Goal: Task Accomplishment & Management: Use online tool/utility

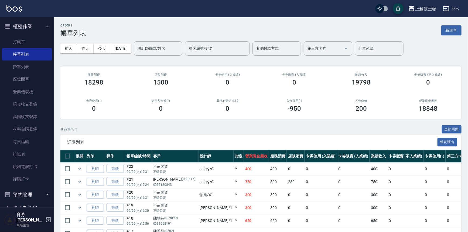
click at [21, 7] on img at bounding box center [13, 8] width 15 height 7
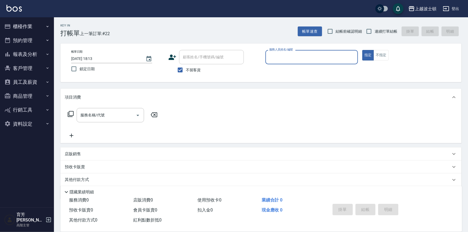
click at [283, 60] on input "服務人員姓名/編號" at bounding box center [312, 56] width 88 height 9
type input "思思-35"
type button "true"
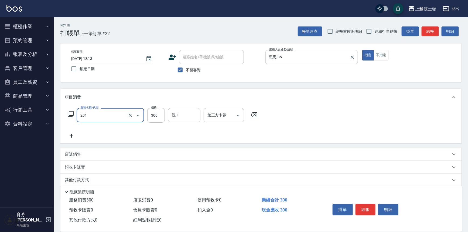
type input "洗髮(201)"
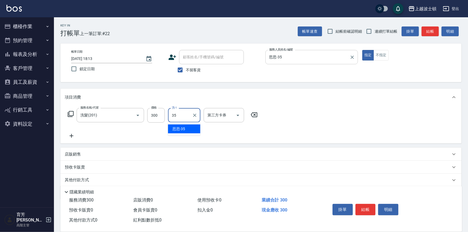
type input "思思-35"
click at [163, 115] on input "300" at bounding box center [156, 115] width 18 height 15
type input "270"
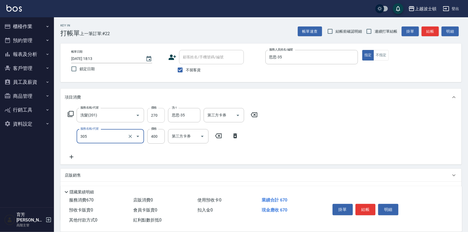
type input "剪髮(305)"
type input "100"
drag, startPoint x: 370, startPoint y: 208, endPoint x: 367, endPoint y: 210, distance: 3.7
click at [370, 208] on button "結帳" at bounding box center [366, 209] width 20 height 11
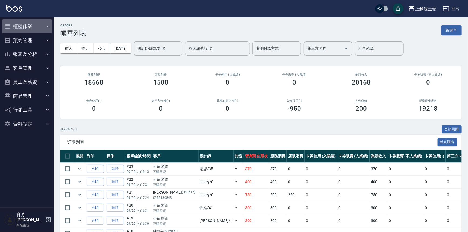
click at [44, 29] on button "櫃檯作業" at bounding box center [27, 26] width 50 height 14
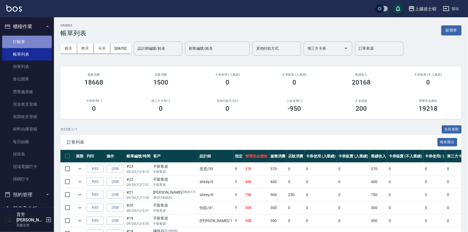
click at [42, 37] on link "打帳單" at bounding box center [27, 42] width 50 height 12
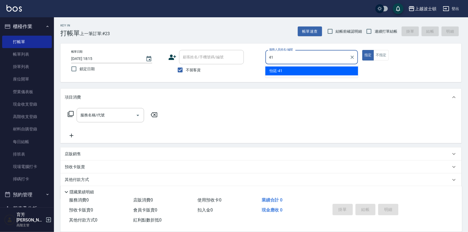
type input "怡廷-41"
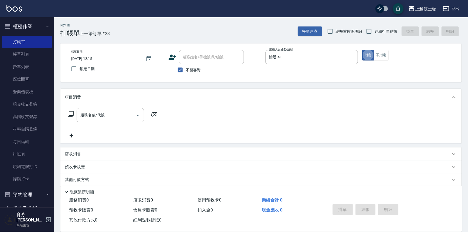
type button "true"
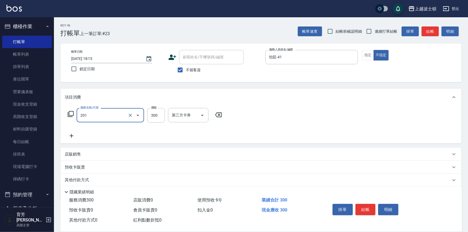
type input "洗髮(201)"
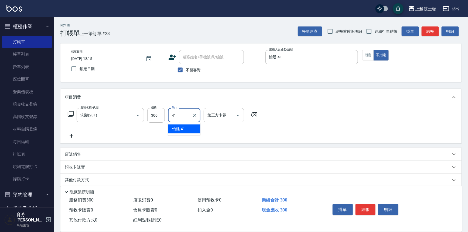
type input "怡廷-41"
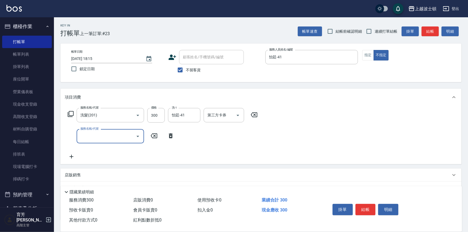
click at [367, 208] on button "結帳" at bounding box center [366, 209] width 20 height 11
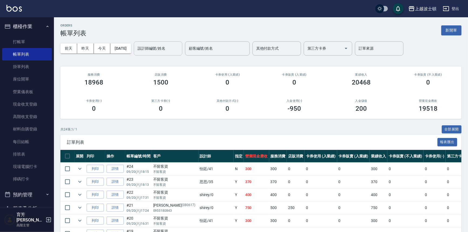
click at [169, 54] on div "設計師編號/姓名" at bounding box center [158, 48] width 49 height 14
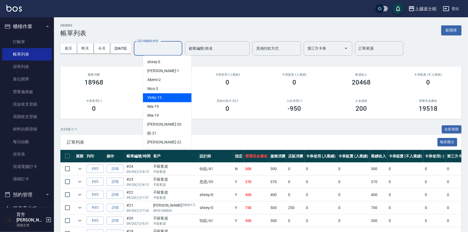
click at [167, 93] on div "Vicky -13" at bounding box center [167, 97] width 49 height 9
type input "Vicky-13"
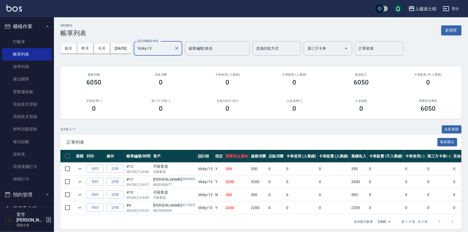
scroll to position [7, 0]
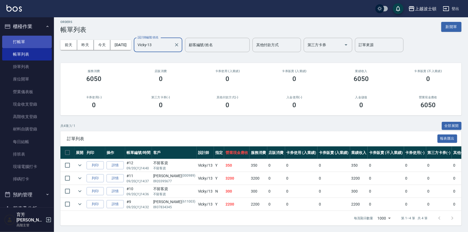
click at [22, 42] on link "打帳單" at bounding box center [27, 42] width 50 height 12
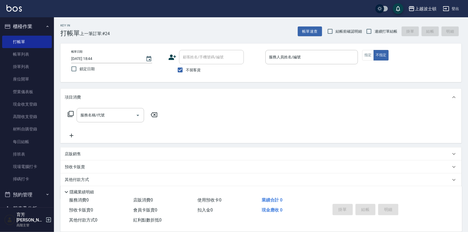
click at [190, 70] on span "不留客資" at bounding box center [193, 70] width 15 height 6
click at [186, 70] on input "不留客資" at bounding box center [180, 69] width 11 height 11
checkbox input "false"
click at [193, 60] on input "顧客姓名/手機號碼/編號" at bounding box center [208, 56] width 52 height 9
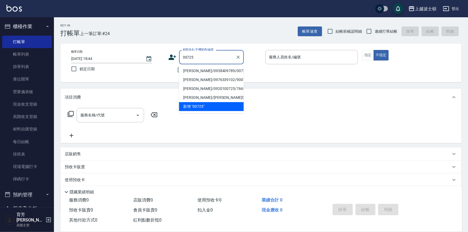
click at [204, 71] on li "[PERSON_NAME]/0938409789/00725" at bounding box center [211, 70] width 65 height 9
type input "[PERSON_NAME]/0938409789/00725"
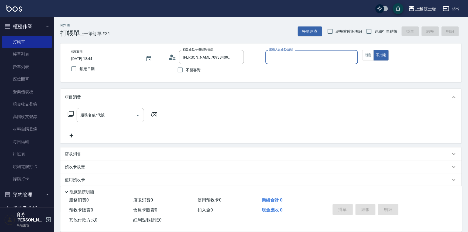
type input "Vicky-13"
click at [364, 57] on button "指定" at bounding box center [368, 55] width 12 height 11
click at [119, 120] on div "服務名稱/代號" at bounding box center [110, 115] width 67 height 14
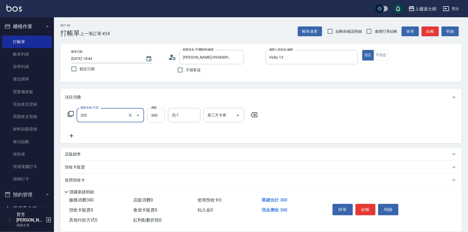
type input "洗髮(205)"
click at [159, 119] on input "300" at bounding box center [156, 115] width 18 height 15
type input "270"
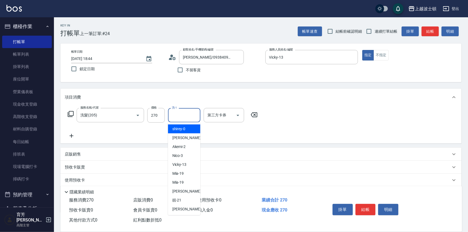
click at [177, 117] on input "洗-1" at bounding box center [185, 114] width 28 height 9
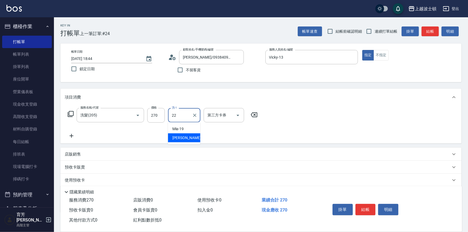
type input "雅如-22"
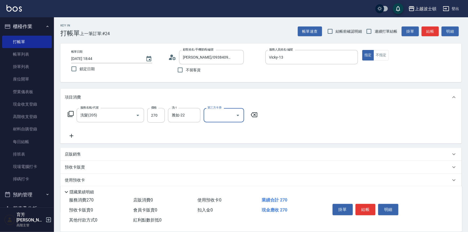
scroll to position [31, 0]
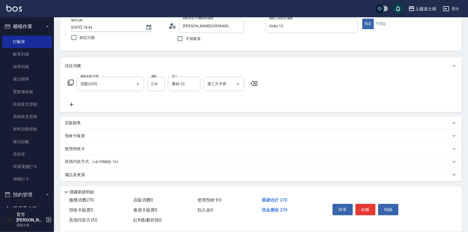
click at [79, 158] on div "其他付款方式 入金可用餘額: 162" at bounding box center [260, 161] width 401 height 13
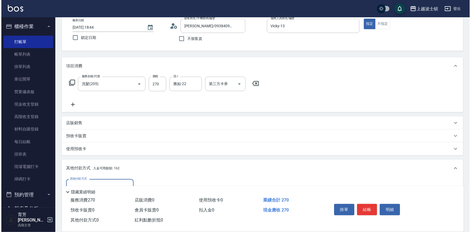
scroll to position [94, 0]
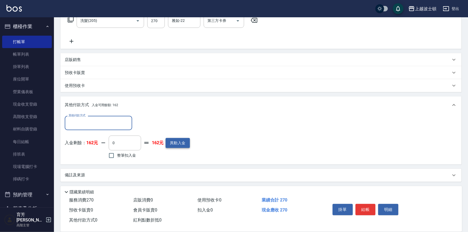
click at [181, 138] on button "異動入金" at bounding box center [178, 143] width 24 height 10
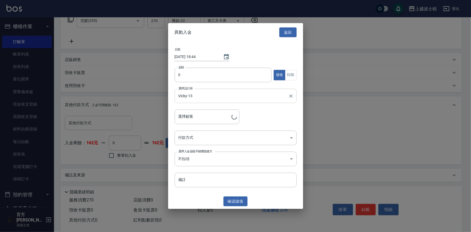
type input "[PERSON_NAME]/0938409789/00725"
click at [185, 73] on input "0" at bounding box center [223, 75] width 97 height 15
type input "1000"
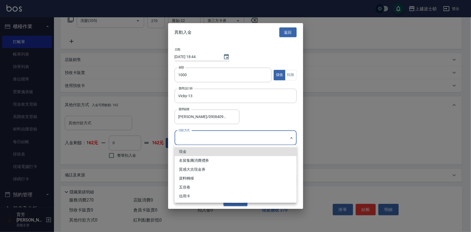
click at [188, 138] on body "上越波士頓 登出 櫃檯作業 打帳單 帳單列表 掛單列表 座位開單 營業儀表板 現金收支登錄 高階收支登錄 材料自購登錄 每日結帳 排班表 現場電腦打卡 掃碼打…" at bounding box center [235, 69] width 471 height 327
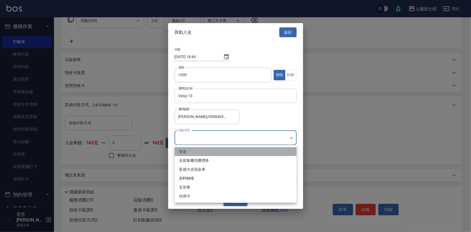
click at [184, 151] on li "現金" at bounding box center [236, 151] width 122 height 9
type input "現金"
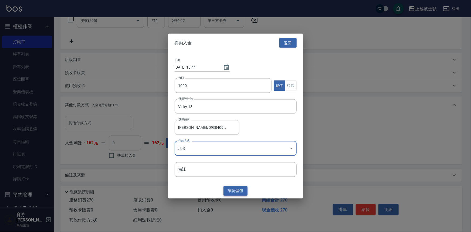
click at [235, 192] on button "確認 儲值" at bounding box center [235, 191] width 24 height 10
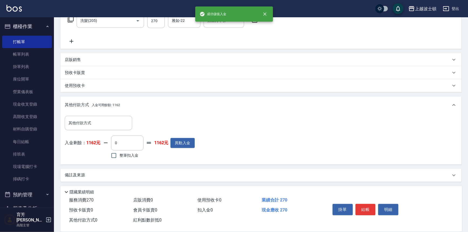
click at [126, 154] on span "整筆扣入金" at bounding box center [129, 156] width 19 height 6
click at [120, 154] on input "整筆扣入金" at bounding box center [113, 155] width 11 height 11
checkbox input "true"
type input "270"
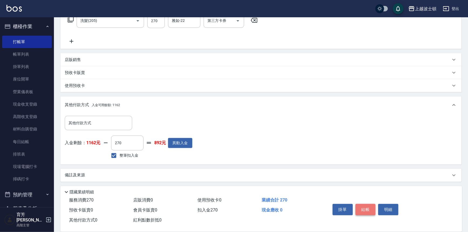
click at [365, 204] on button "結帳" at bounding box center [366, 209] width 20 height 11
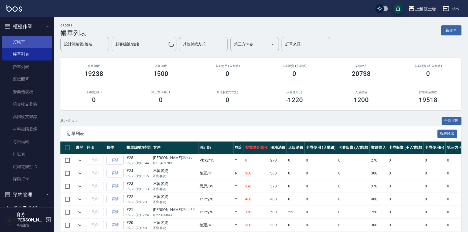
click at [19, 40] on link "打帳單" at bounding box center [27, 42] width 50 height 12
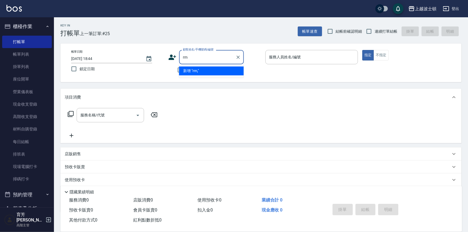
type input "r"
click at [191, 73] on li "[PERSON_NAME]/0915580733/223354" at bounding box center [211, 70] width 65 height 9
type input "[PERSON_NAME]/0915580733/223354"
type input "Vicky-13"
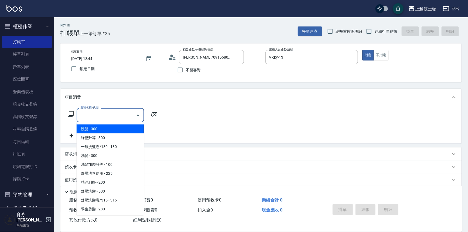
click at [124, 116] on input "服務名稱/代號" at bounding box center [106, 114] width 55 height 9
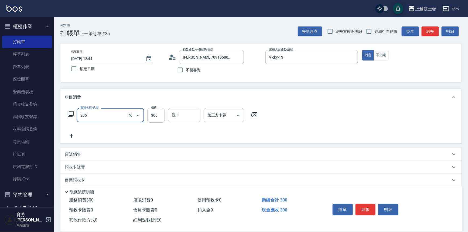
type input "洗髮(205)"
click at [73, 135] on icon at bounding box center [71, 136] width 13 height 6
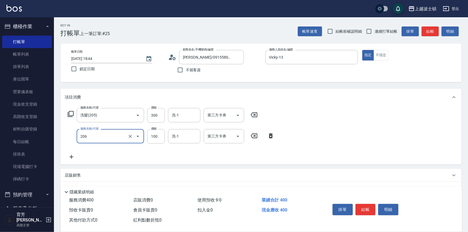
type input "洗髮加錢升等(206)"
click at [70, 154] on div "服務名稱/代號 洗髮(205) 服務名稱/代號 價格 300 價格 洗-1 洗-1 第三方卡券 第三方卡券 服務名稱/代號 洗髮加錢升等(206) 服務名稱/…" at bounding box center [171, 134] width 213 height 52
click at [73, 157] on icon at bounding box center [71, 157] width 13 height 6
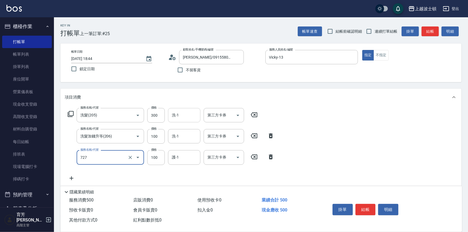
type input "快速護髮(727)"
click at [183, 115] on input "洗-1" at bounding box center [185, 114] width 28 height 9
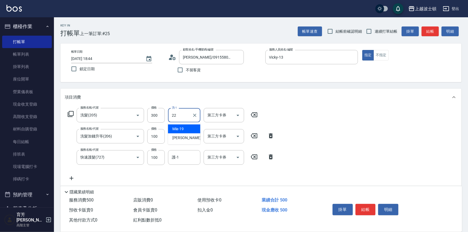
type input "22"
click at [178, 137] on input "洗-1" at bounding box center [185, 135] width 28 height 9
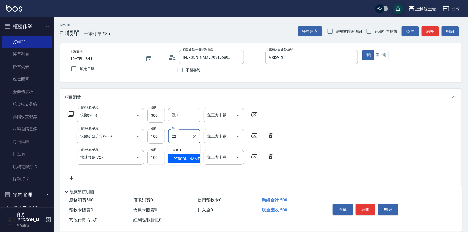
type input "雅如-22"
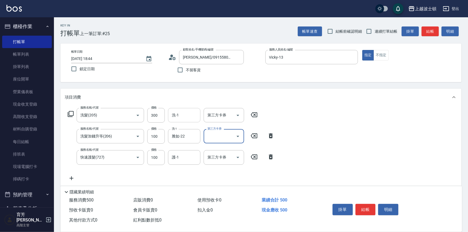
click at [182, 116] on input "洗-1" at bounding box center [185, 114] width 28 height 9
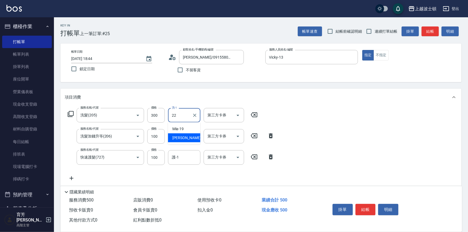
type input "雅如-22"
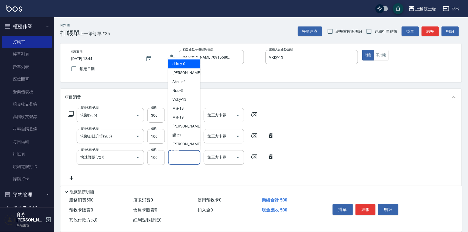
click at [179, 154] on input "護-1" at bounding box center [185, 157] width 28 height 9
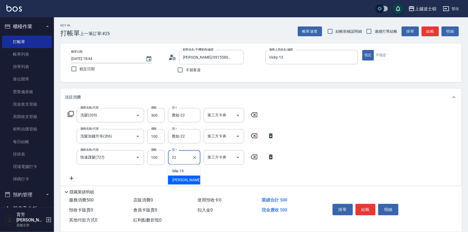
type input "雅如-22"
click at [366, 202] on div "掛單 結帳 明細" at bounding box center [366, 210] width 70 height 17
click at [365, 207] on button "結帳" at bounding box center [366, 209] width 20 height 11
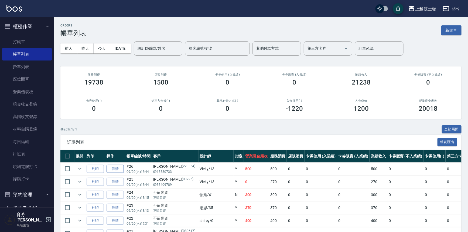
click at [116, 168] on link "詳情" at bounding box center [115, 169] width 17 height 8
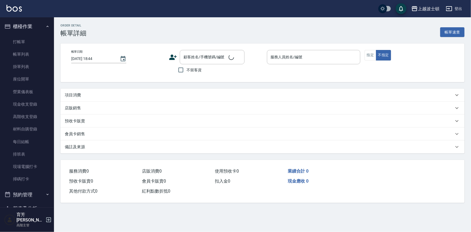
type input "Vicky-13"
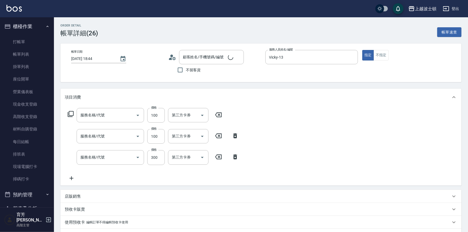
type input "[PERSON_NAME]/0915580733/223354"
type input "快速護髮(727)"
type input "洗髮加錢升等(206)"
type input "洗髮(205)"
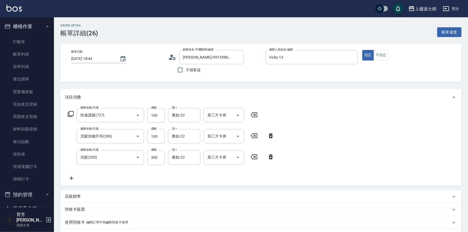
click at [72, 178] on icon at bounding box center [71, 178] width 13 height 6
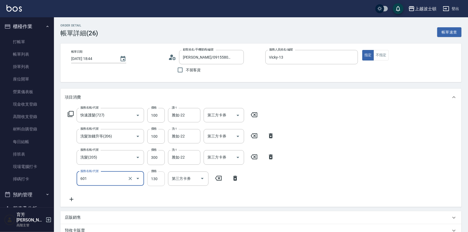
type input "單梳(601)"
click at [154, 175] on input "130" at bounding box center [156, 178] width 18 height 15
type input "100"
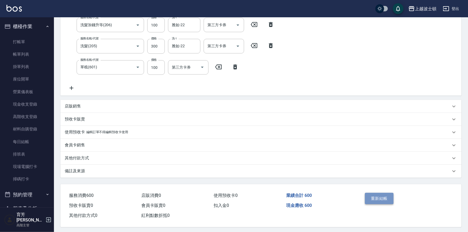
click at [372, 199] on button "重新結帳" at bounding box center [379, 198] width 29 height 11
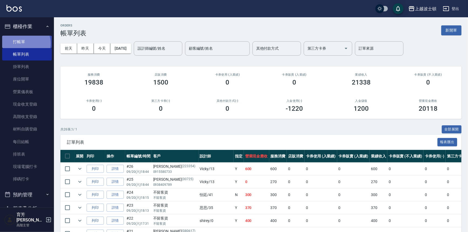
click at [24, 44] on link "打帳單" at bounding box center [27, 42] width 50 height 12
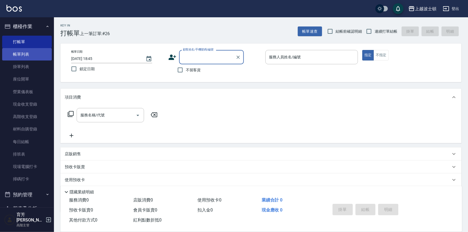
click at [17, 56] on link "帳單列表" at bounding box center [27, 54] width 50 height 12
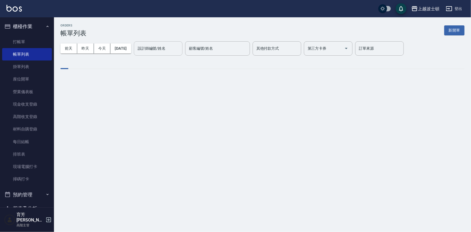
drag, startPoint x: 172, startPoint y: 46, endPoint x: 172, endPoint y: 55, distance: 8.9
click at [172, 46] on input "設計師編號/姓名" at bounding box center [158, 48] width 44 height 9
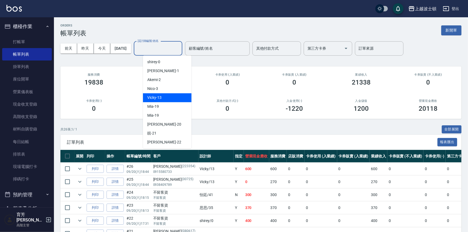
click at [166, 98] on div "Vicky -13" at bounding box center [167, 97] width 49 height 9
type input "Vicky-13"
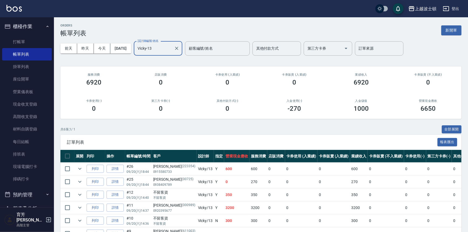
scroll to position [32, 0]
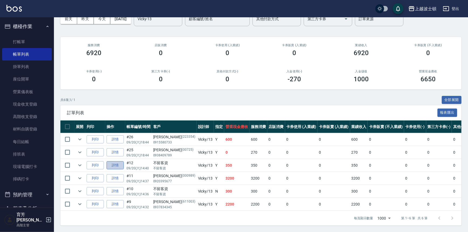
click at [116, 162] on link "詳情" at bounding box center [115, 165] width 17 height 8
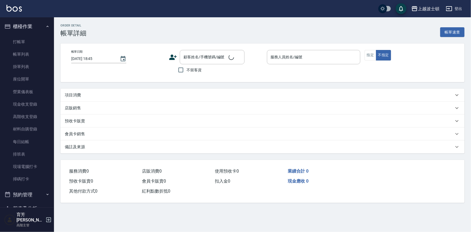
type input "[DATE] 14:40"
checkbox input "true"
type input "Vicky-13"
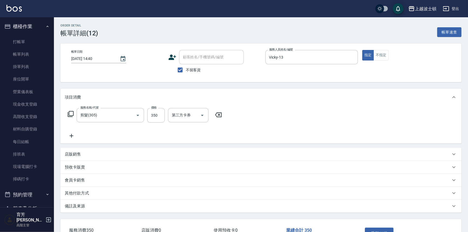
click at [74, 135] on icon at bounding box center [71, 136] width 13 height 6
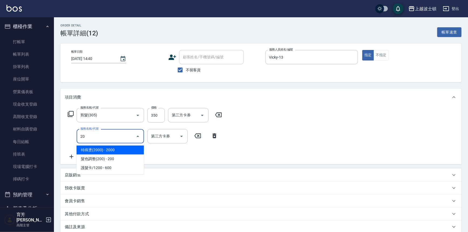
drag, startPoint x: 88, startPoint y: 138, endPoint x: 75, endPoint y: 141, distance: 12.8
click at [75, 141] on div "服務名稱/代號 20 服務名稱/代號 第三方卡券 第三方卡券" at bounding box center [143, 136] width 157 height 14
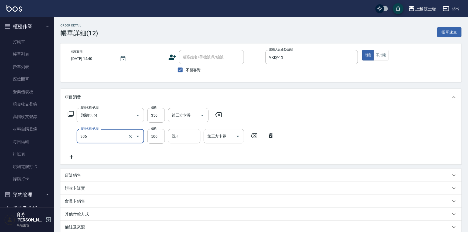
type input "洗+剪(306)"
click at [186, 135] on input "洗-1" at bounding box center [185, 135] width 28 height 9
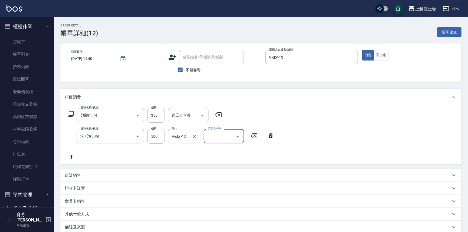
click at [189, 137] on input "Vicky-13" at bounding box center [180, 135] width 19 height 9
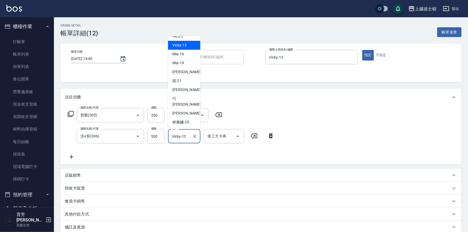
scroll to position [36, 0]
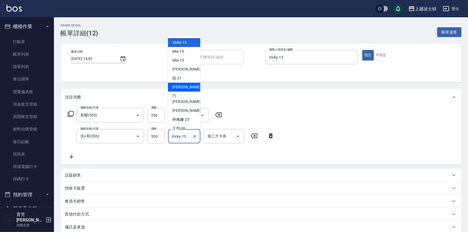
click at [182, 86] on span "雅如 -22" at bounding box center [189, 87] width 34 height 6
type input "雅如-22"
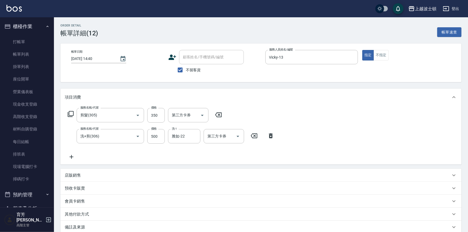
click at [282, 155] on div "服務名稱/代號 剪髮(305) 服務名稱/代號 價格 350 價格 第三方卡券 第三方卡券 服務名稱/代號 洗+剪(306) 服務名稱/代號 價格 500 價…" at bounding box center [260, 135] width 401 height 59
click at [72, 156] on icon at bounding box center [72, 157] width 4 height 4
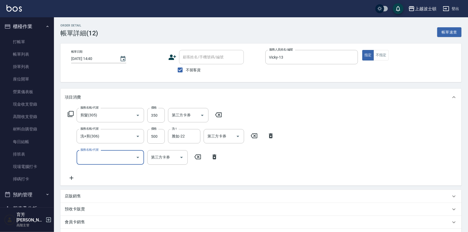
click at [214, 157] on icon at bounding box center [214, 157] width 13 height 6
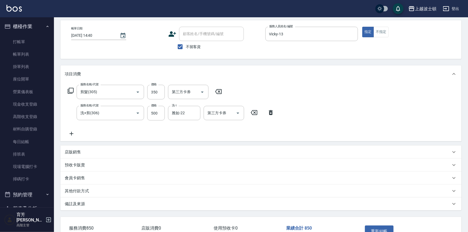
scroll to position [51, 0]
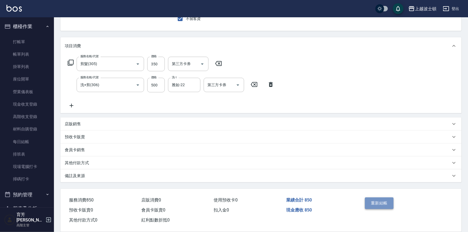
click at [381, 201] on button "重新結帳" at bounding box center [379, 202] width 29 height 11
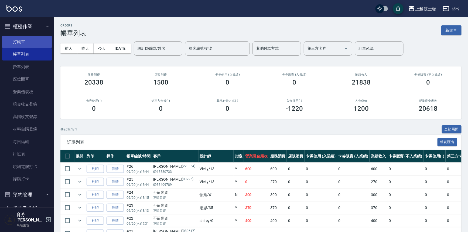
click at [18, 44] on link "打帳單" at bounding box center [27, 42] width 50 height 12
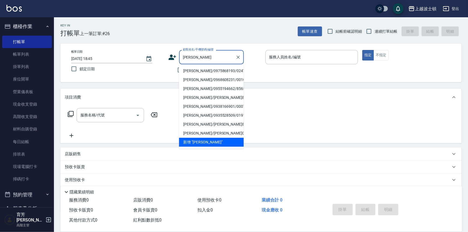
click at [196, 72] on li "[PERSON_NAME]/0975868193/024760" at bounding box center [211, 70] width 65 height 9
type input "[PERSON_NAME]/0975868193/024760"
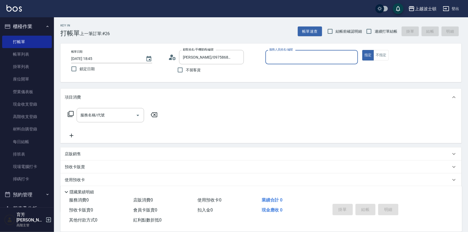
type input "Vicky-13"
click at [119, 116] on input "服務名稱/代號" at bounding box center [106, 114] width 55 height 9
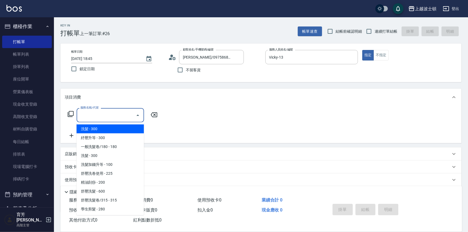
click at [104, 128] on span "洗髮 - 300" at bounding box center [110, 128] width 67 height 9
type input "洗髮(201)"
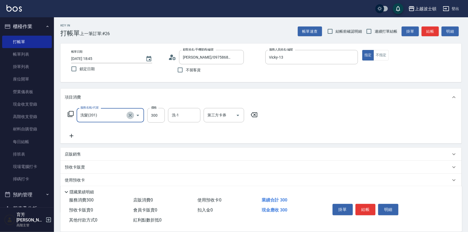
click at [127, 114] on button "Clear" at bounding box center [131, 115] width 8 height 8
type input "洗髮(205)"
click at [69, 135] on icon at bounding box center [71, 136] width 13 height 6
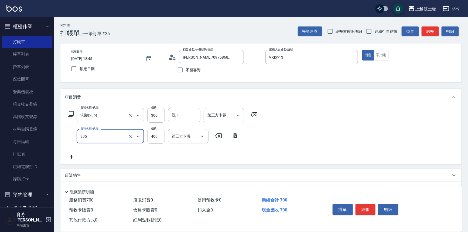
type input "剪髮(305)"
click at [154, 135] on input "400" at bounding box center [156, 136] width 18 height 15
type input "250"
click at [186, 118] on input "洗-1" at bounding box center [185, 114] width 28 height 9
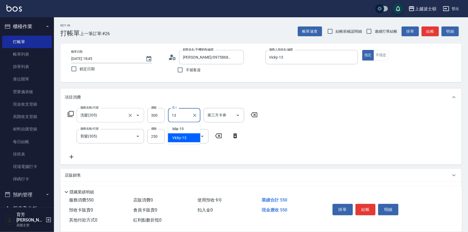
type input "Vicky-13"
click at [365, 211] on button "結帳" at bounding box center [366, 209] width 20 height 11
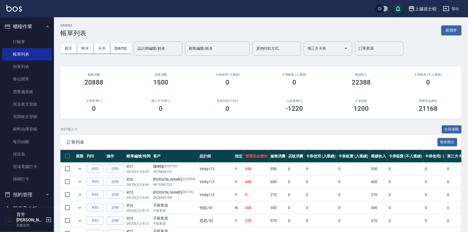
click at [18, 26] on button "櫃檯作業" at bounding box center [27, 26] width 50 height 14
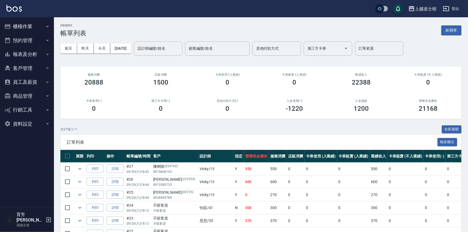
click at [20, 71] on button "客戶管理" at bounding box center [27, 68] width 50 height 14
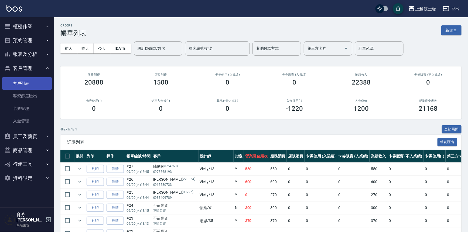
click at [19, 85] on link "客戶列表" at bounding box center [27, 83] width 50 height 12
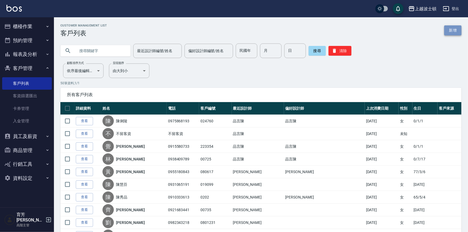
click at [457, 33] on link "新增" at bounding box center [453, 30] width 17 height 10
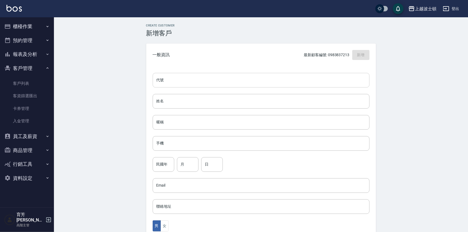
click at [177, 83] on input "代號" at bounding box center [261, 80] width 217 height 15
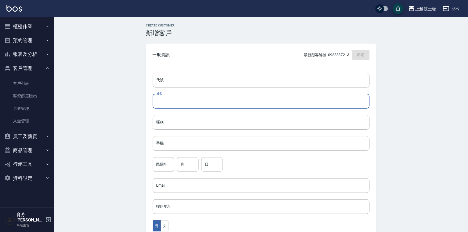
click at [175, 106] on input "姓名" at bounding box center [261, 101] width 217 height 15
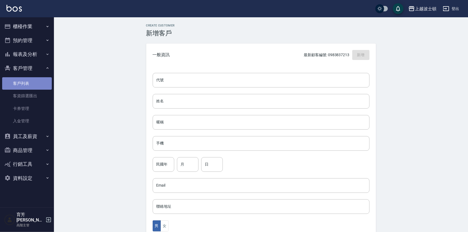
click at [13, 81] on link "客戶列表" at bounding box center [27, 83] width 50 height 12
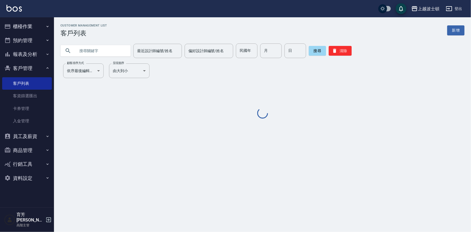
click at [83, 51] on input "text" at bounding box center [101, 50] width 51 height 15
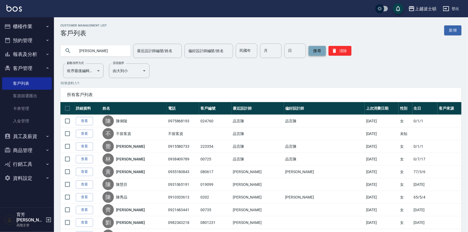
type input "[PERSON_NAME]"
click at [315, 51] on button "搜尋" at bounding box center [317, 51] width 17 height 10
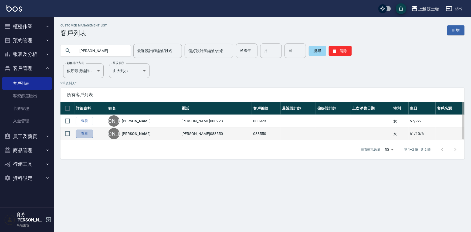
click at [76, 135] on link "查看" at bounding box center [84, 134] width 17 height 8
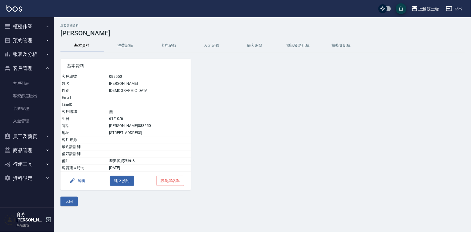
click at [129, 38] on div "顧客詳細資料 [PERSON_NAME]資料 消費記錄 卡券紀錄 入金紀錄 顧客追蹤 簡訊發送紀錄 抽獎券紀錄 基本資料 客戶編號 088550 姓名 [PE…" at bounding box center [262, 115] width 417 height 182
click at [129, 44] on button "消費記錄" at bounding box center [125, 45] width 43 height 13
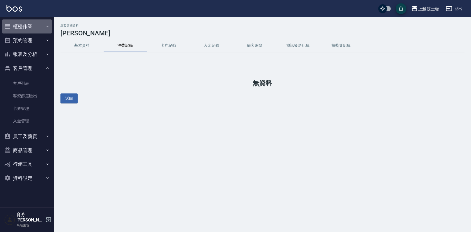
click at [23, 23] on button "櫃檯作業" at bounding box center [27, 26] width 50 height 14
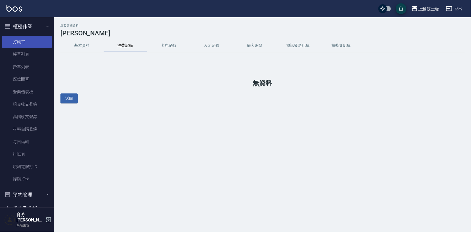
click at [25, 43] on link "打帳單" at bounding box center [27, 42] width 50 height 12
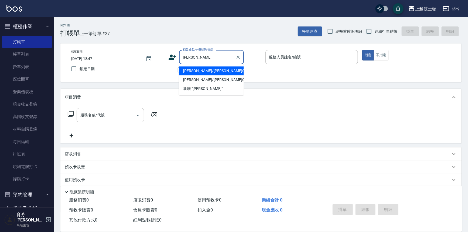
click at [194, 79] on li "[PERSON_NAME]/[PERSON_NAME]088550/088550" at bounding box center [211, 79] width 65 height 9
type input "[PERSON_NAME]/[PERSON_NAME]088550/088550"
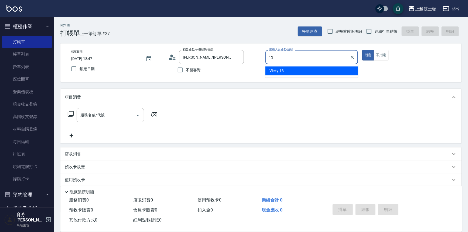
type input "Vicky-13"
type button "true"
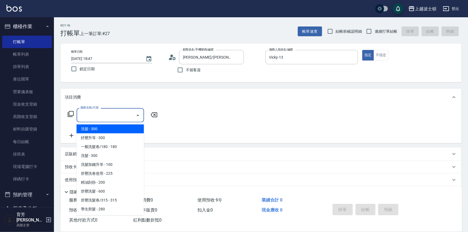
click at [105, 116] on input "服務名稱/代號" at bounding box center [106, 114] width 55 height 9
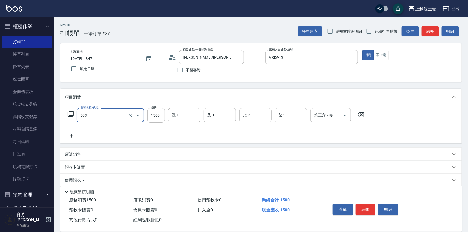
type input "洗+染髮(底染)(503)"
click at [71, 135] on icon at bounding box center [71, 136] width 13 height 6
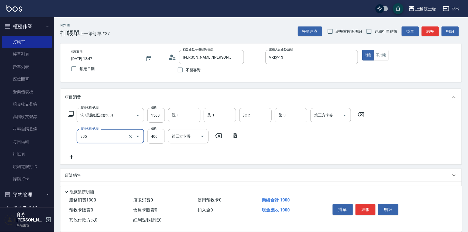
type input "剪髮(305)"
click at [164, 136] on input "400" at bounding box center [156, 136] width 18 height 15
type input "350"
click at [161, 116] on input "1500" at bounding box center [156, 115] width 18 height 15
drag, startPoint x: 152, startPoint y: 117, endPoint x: 147, endPoint y: 116, distance: 5.2
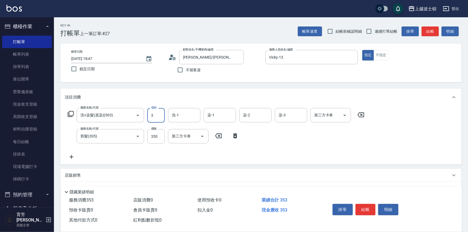
click at [147, 116] on input "3" at bounding box center [156, 115] width 18 height 15
type input "1350"
click at [182, 114] on input "洗-1" at bounding box center [185, 114] width 28 height 9
type input "[PERSON_NAME]-25"
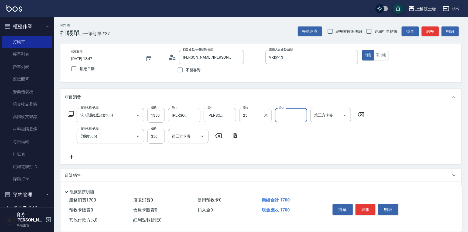
type input "[PERSON_NAME]-25"
type input "Vicky-13"
click at [366, 208] on button "結帳" at bounding box center [366, 209] width 20 height 11
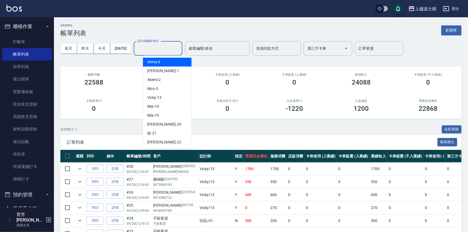
click at [180, 46] on input "設計師編號/姓名" at bounding box center [158, 48] width 44 height 9
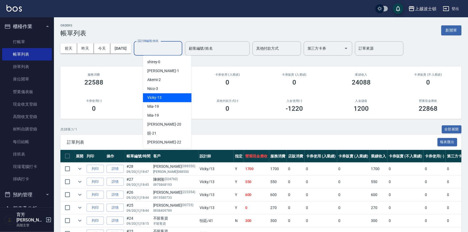
click at [161, 96] on span "Vicky -13" at bounding box center [154, 98] width 14 height 6
type input "Vicky-13"
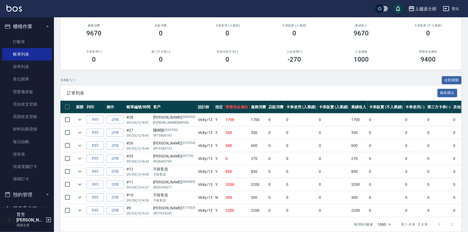
scroll to position [58, 0]
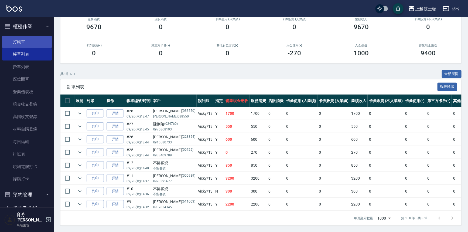
click at [21, 42] on link "打帳單" at bounding box center [27, 42] width 50 height 12
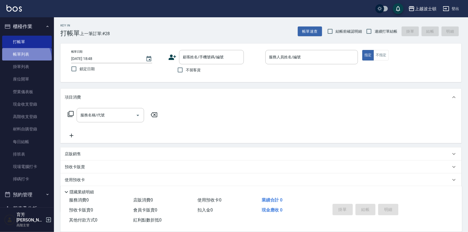
click at [22, 60] on link "帳單列表" at bounding box center [27, 54] width 50 height 12
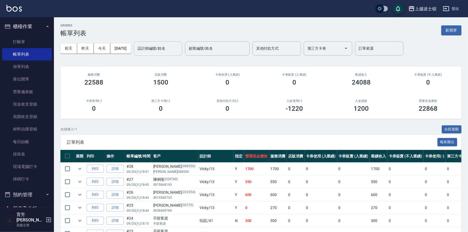
click at [168, 49] on input "設計師編號/姓名" at bounding box center [158, 48] width 44 height 9
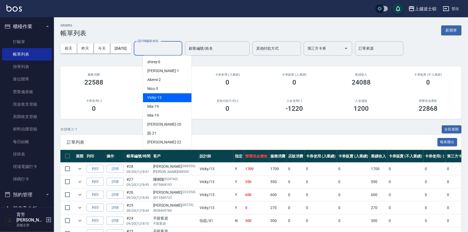
click at [158, 99] on span "Vicky -13" at bounding box center [154, 98] width 14 height 6
type input "Vicky-13"
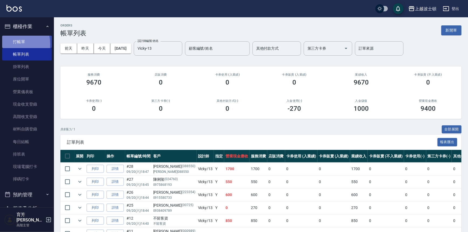
click at [6, 44] on link "打帳單" at bounding box center [27, 42] width 50 height 12
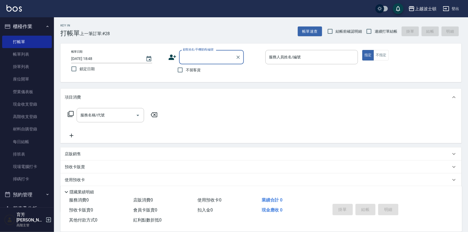
click at [14, 25] on button "櫃檯作業" at bounding box center [27, 26] width 50 height 14
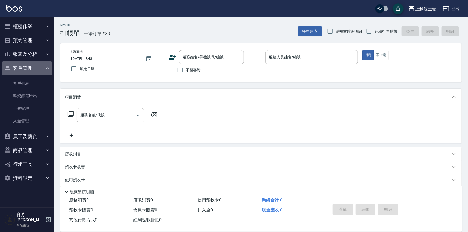
click at [31, 70] on button "客戶管理" at bounding box center [27, 68] width 50 height 14
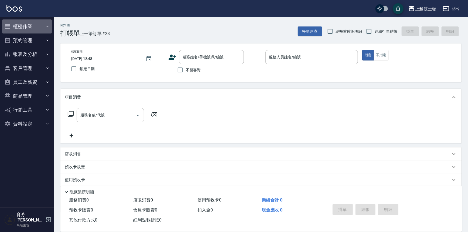
click at [23, 24] on button "櫃檯作業" at bounding box center [27, 26] width 50 height 14
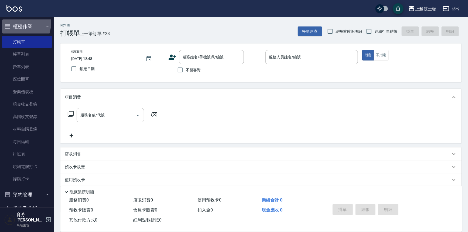
click at [19, 24] on button "櫃檯作業" at bounding box center [27, 26] width 50 height 14
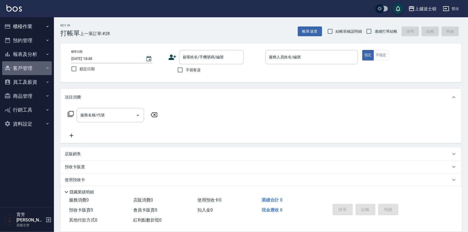
drag, startPoint x: 17, startPoint y: 69, endPoint x: 18, endPoint y: 87, distance: 17.3
click at [17, 70] on button "客戶管理" at bounding box center [27, 68] width 50 height 14
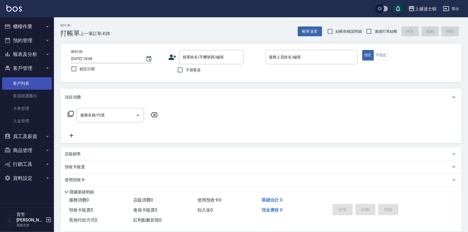
click at [18, 86] on link "客戶列表" at bounding box center [27, 83] width 50 height 12
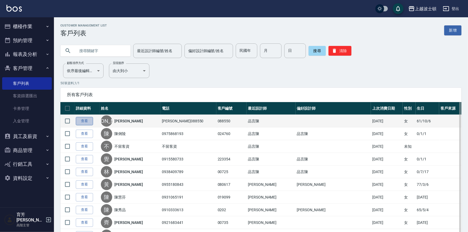
click at [90, 120] on link "查看" at bounding box center [84, 121] width 17 height 8
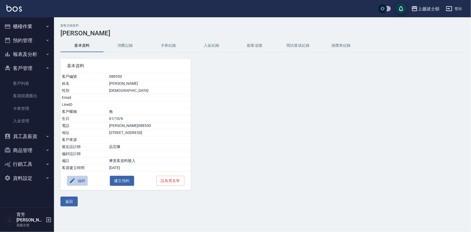
click at [83, 178] on button "編輯" at bounding box center [77, 181] width 21 height 10
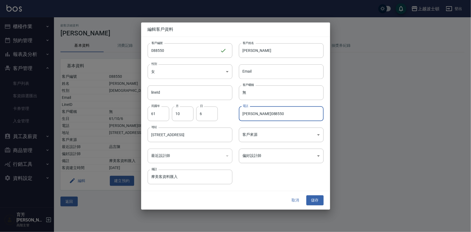
drag, startPoint x: 278, startPoint y: 116, endPoint x: 241, endPoint y: 116, distance: 37.0
click at [241, 116] on input "[PERSON_NAME]088550" at bounding box center [281, 113] width 85 height 15
type input "0912867960"
click at [165, 158] on div "​" at bounding box center [190, 155] width 85 height 15
click at [164, 153] on div "​" at bounding box center [190, 155] width 85 height 15
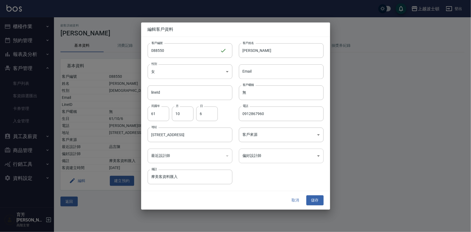
drag, startPoint x: 167, startPoint y: 155, endPoint x: 265, endPoint y: 154, distance: 97.4
click at [168, 155] on div "​" at bounding box center [190, 155] width 85 height 15
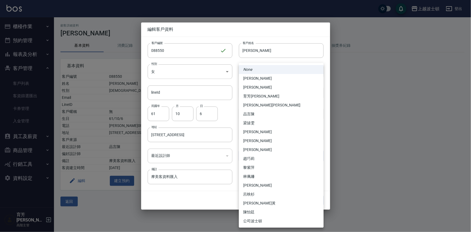
drag, startPoint x: 303, startPoint y: 160, endPoint x: 299, endPoint y: 157, distance: 5.9
click at [303, 161] on body "上越波士頓 登出 櫃檯作業 打帳單 帳單列表 掛單列表 座位開單 營業儀表板 現金收支登錄 高階收支登錄 材料自購登錄 每日結帳 排班表 現場電腦打卡 掃碼打…" at bounding box center [235, 116] width 471 height 232
click at [255, 115] on li "品言陳" at bounding box center [281, 114] width 85 height 9
type input "a6c74376-b5c2-4c3c-b549-c9911db450f2"
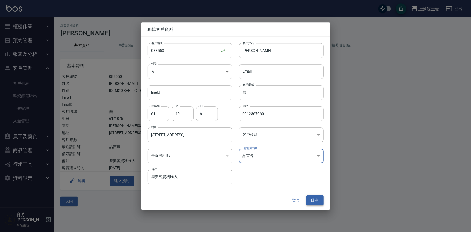
click at [313, 199] on button "儲存" at bounding box center [314, 200] width 17 height 10
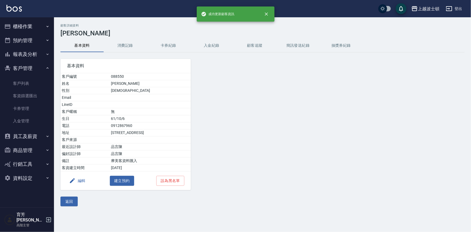
click at [14, 68] on button "客戶管理" at bounding box center [27, 68] width 50 height 14
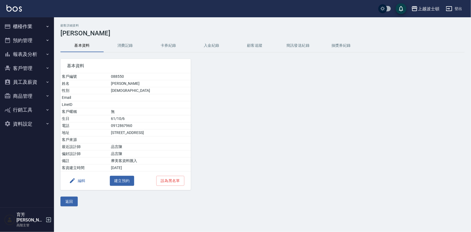
click at [21, 29] on button "櫃檯作業" at bounding box center [27, 26] width 50 height 14
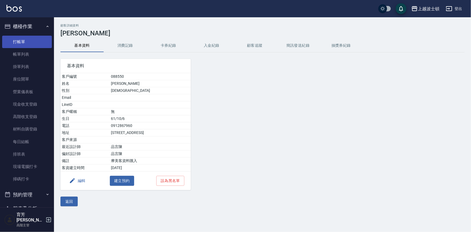
click at [22, 39] on link "打帳單" at bounding box center [27, 42] width 50 height 12
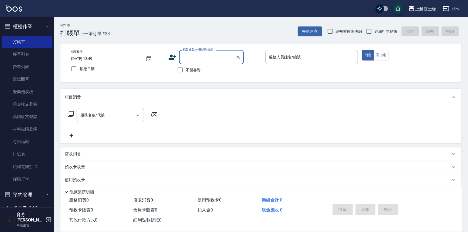
click at [40, 23] on button "櫃檯作業" at bounding box center [27, 26] width 50 height 14
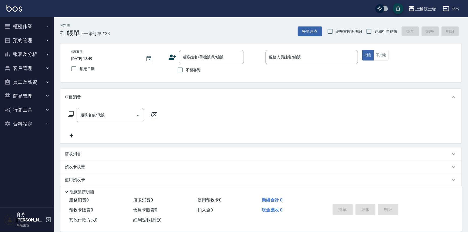
click at [186, 72] on span "不留客資" at bounding box center [193, 70] width 15 height 6
click at [186, 72] on input "不留客資" at bounding box center [180, 69] width 11 height 11
checkbox input "true"
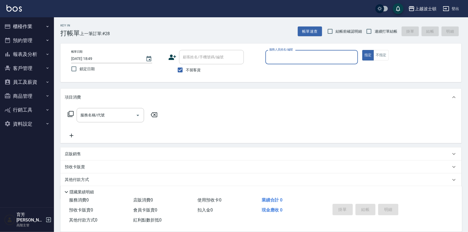
click at [280, 60] on input "服務人員姓名/編號" at bounding box center [312, 56] width 88 height 9
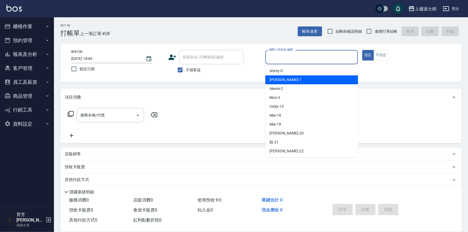
drag, startPoint x: 278, startPoint y: 79, endPoint x: 324, endPoint y: 57, distance: 50.9
click at [278, 79] on span "[PERSON_NAME] -1" at bounding box center [286, 80] width 32 height 6
type input "[PERSON_NAME]-1"
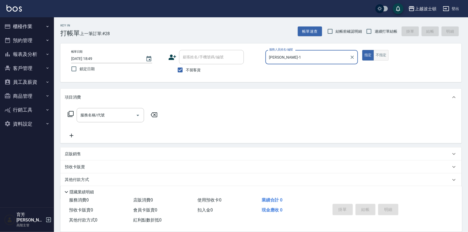
click at [382, 58] on button "不指定" at bounding box center [381, 55] width 15 height 11
click at [86, 113] on input "服務名稱/代號" at bounding box center [106, 114] width 55 height 9
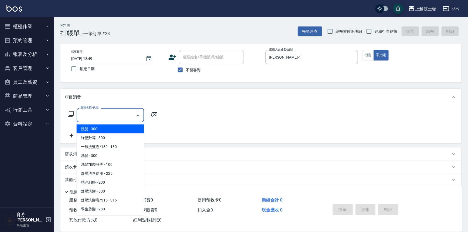
click at [92, 131] on span "洗髮 - 300" at bounding box center [110, 128] width 67 height 9
type input "洗髮(201)"
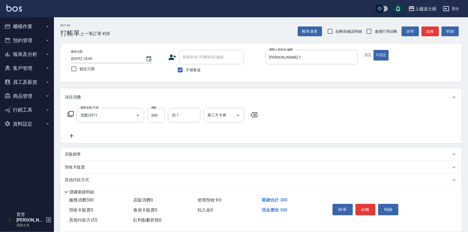
click at [70, 138] on icon at bounding box center [71, 136] width 13 height 6
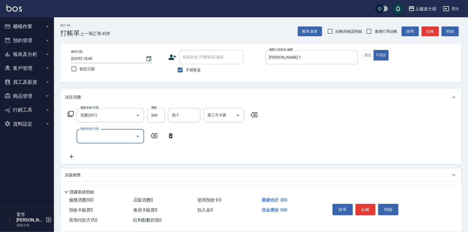
drag, startPoint x: 91, startPoint y: 135, endPoint x: 91, endPoint y: 132, distance: 3.0
click at [91, 132] on input "服務名稱/代號" at bounding box center [106, 135] width 55 height 9
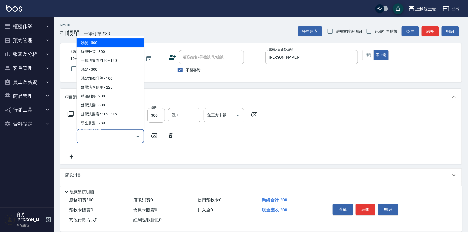
scroll to position [33, 0]
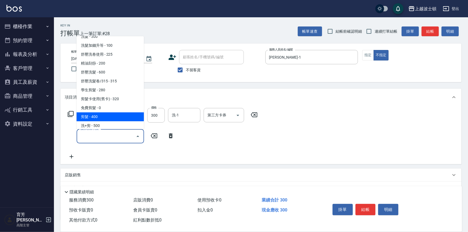
click at [116, 114] on span "剪髮 - 400" at bounding box center [110, 116] width 67 height 9
type input "剪髮(305)"
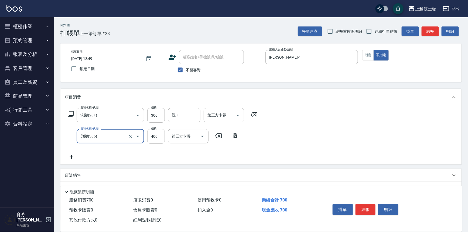
click at [153, 132] on input "400" at bounding box center [156, 136] width 18 height 15
type input "350"
click at [175, 113] on input "洗-1" at bounding box center [185, 114] width 28 height 9
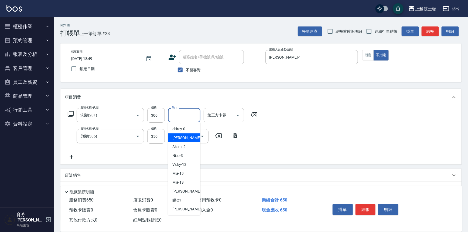
click at [181, 135] on span "[PERSON_NAME] -1" at bounding box center [188, 138] width 32 height 6
type input "[PERSON_NAME]-1"
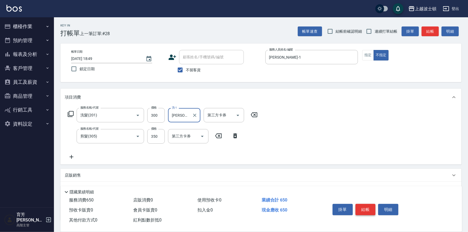
click at [365, 205] on button "結帳" at bounding box center [366, 209] width 20 height 11
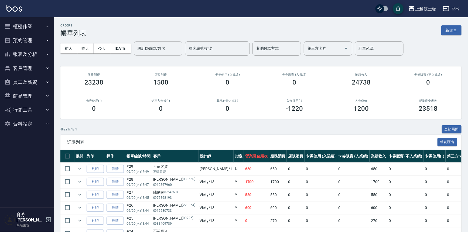
click at [171, 49] on input "設計師編號/姓名" at bounding box center [158, 48] width 44 height 9
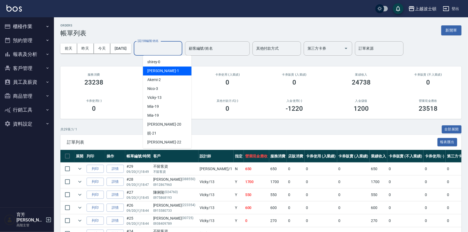
click at [171, 69] on div "[PERSON_NAME] -1" at bounding box center [167, 70] width 49 height 9
type input "[PERSON_NAME]-1"
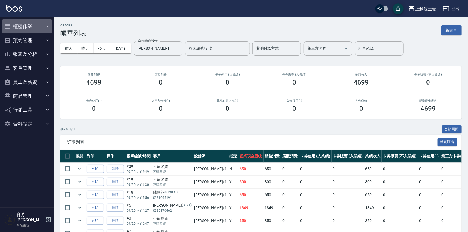
click at [31, 27] on button "櫃檯作業" at bounding box center [27, 26] width 50 height 14
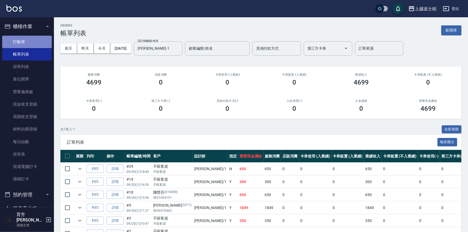
click at [28, 42] on link "打帳單" at bounding box center [27, 42] width 50 height 12
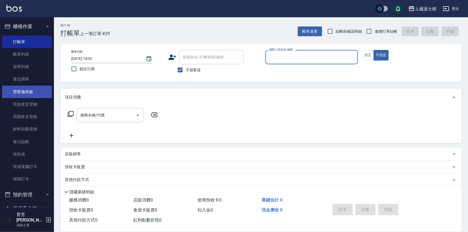
click at [20, 109] on link "現金收支登錄" at bounding box center [27, 104] width 50 height 12
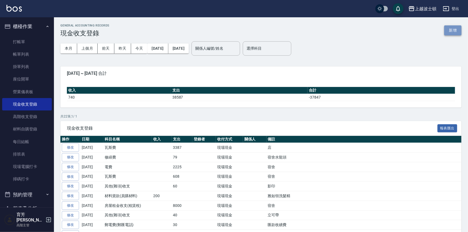
click at [447, 31] on button "新增" at bounding box center [453, 30] width 17 height 10
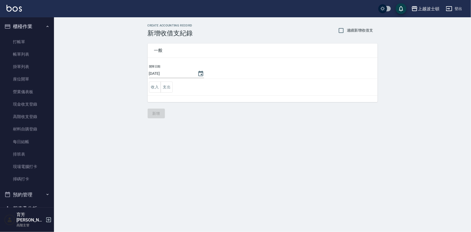
click at [173, 86] on td "收入 支出" at bounding box center [263, 87] width 230 height 17
click at [168, 89] on button "支出" at bounding box center [167, 87] width 12 height 11
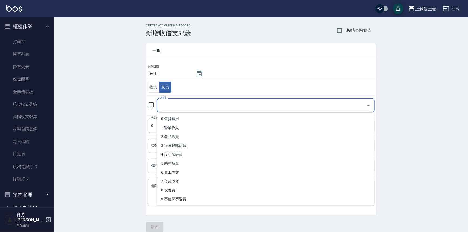
click at [171, 104] on input "科目" at bounding box center [261, 105] width 205 height 9
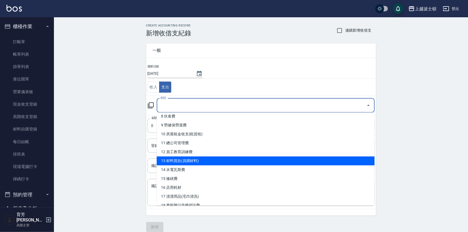
click at [199, 160] on li "13 材料貨款(員購材料)" at bounding box center [266, 160] width 218 height 9
type input "13 材料貨款(員購材料)"
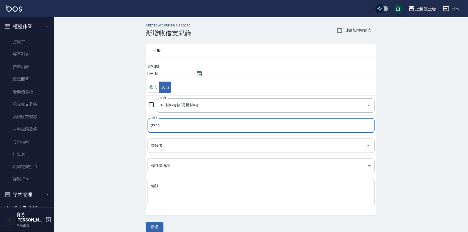
type input "2760"
click at [195, 197] on textarea "備註" at bounding box center [261, 192] width 220 height 18
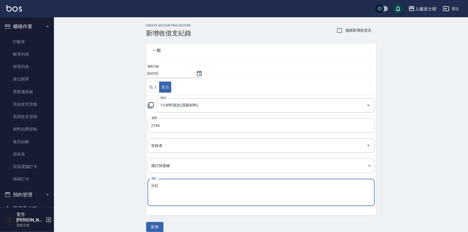
type textarea "分"
drag, startPoint x: 188, startPoint y: 200, endPoint x: 183, endPoint y: 202, distance: 5.1
click at [187, 202] on div "粉紅捲捲乳*12 x 備註" at bounding box center [261, 192] width 227 height 27
type textarea "粉紅捲捲乳*12"
click at [158, 227] on button "新增" at bounding box center [154, 227] width 17 height 10
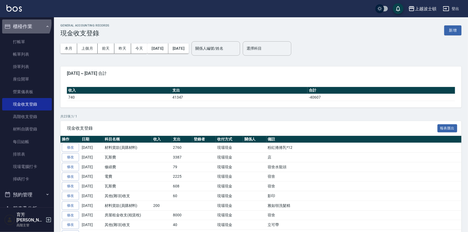
click at [24, 23] on button "櫃檯作業" at bounding box center [27, 26] width 50 height 14
